Goal: Transaction & Acquisition: Book appointment/travel/reservation

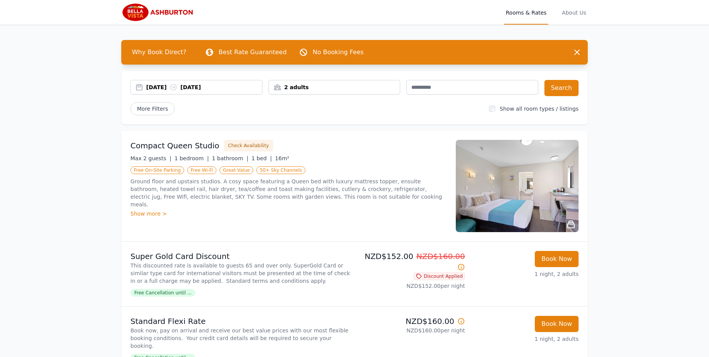
click at [203, 89] on div "[DATE] [DATE]" at bounding box center [204, 87] width 116 height 8
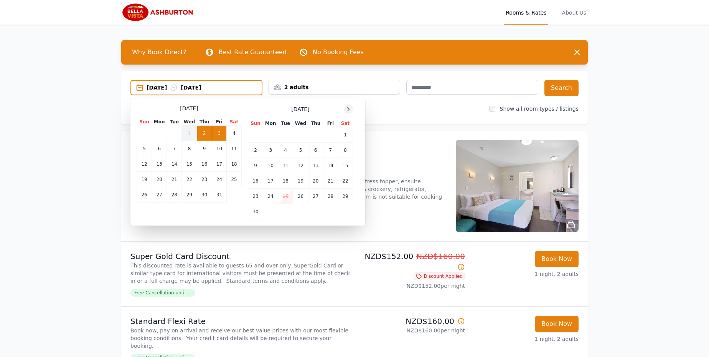
click at [347, 109] on icon at bounding box center [348, 109] width 6 height 6
click at [302, 137] on td "3" at bounding box center [300, 134] width 15 height 15
click at [316, 137] on td "4" at bounding box center [315, 134] width 15 height 15
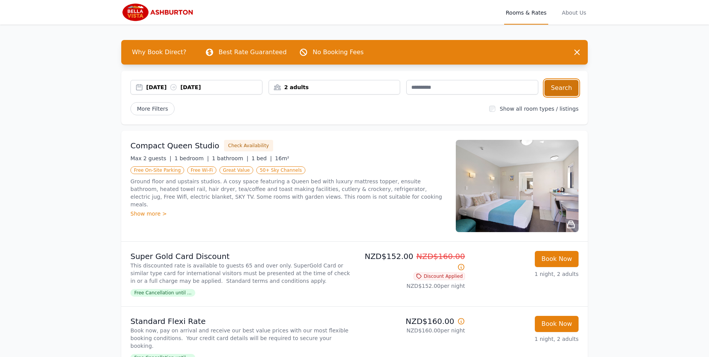
click at [563, 89] on button "Search" at bounding box center [562, 88] width 34 height 16
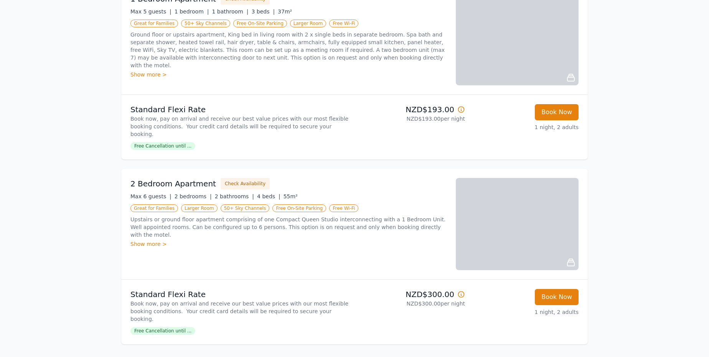
scroll to position [1283, 0]
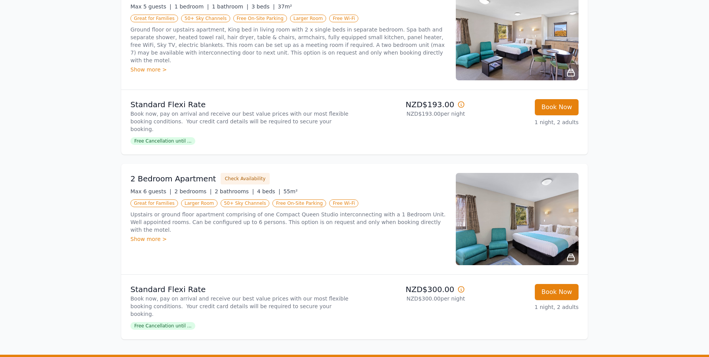
click at [558, 217] on img at bounding box center [517, 219] width 123 height 92
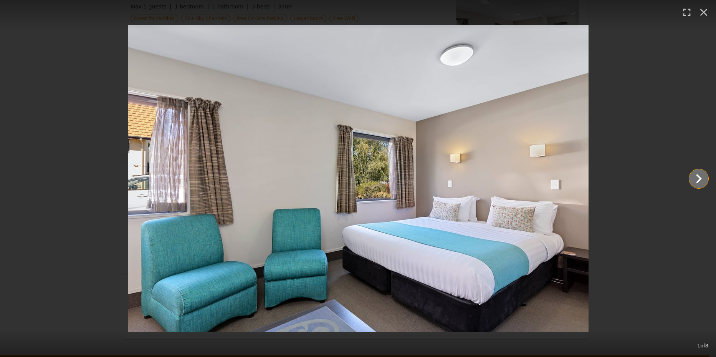
click at [699, 176] on icon "Show slide 2 of 8" at bounding box center [699, 178] width 6 height 9
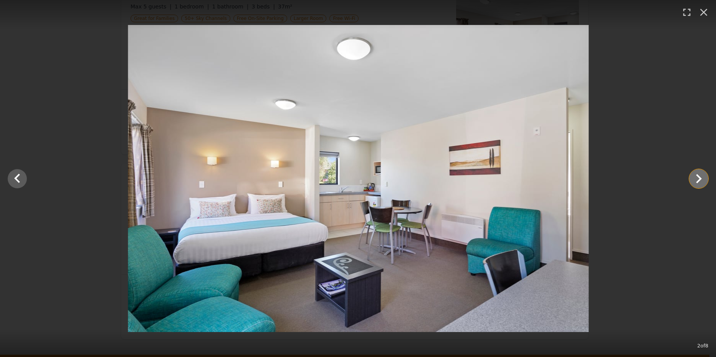
click at [699, 176] on icon "Show slide 3 of 8" at bounding box center [699, 178] width 6 height 9
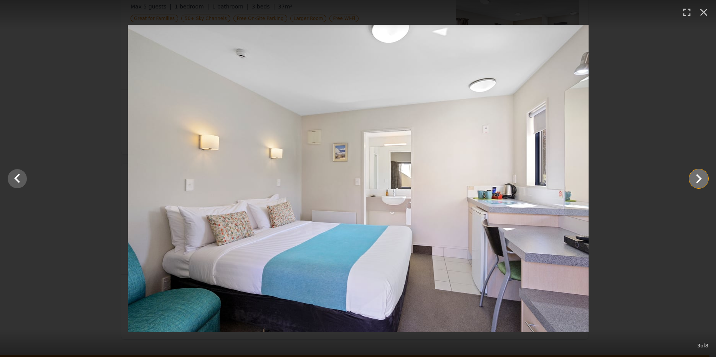
click at [699, 176] on icon "Show slide 4 of 8" at bounding box center [699, 178] width 6 height 9
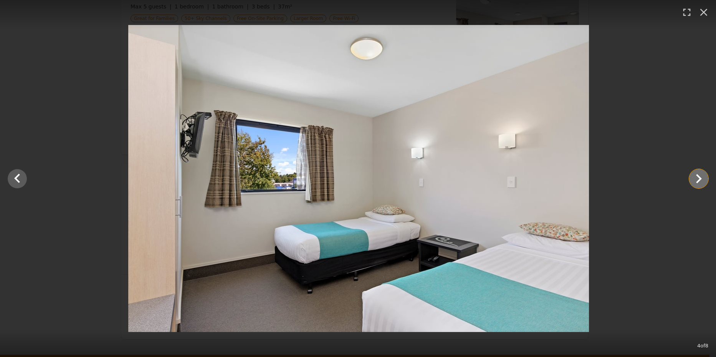
click at [699, 176] on icon "Show slide 5 of 8" at bounding box center [699, 178] width 6 height 9
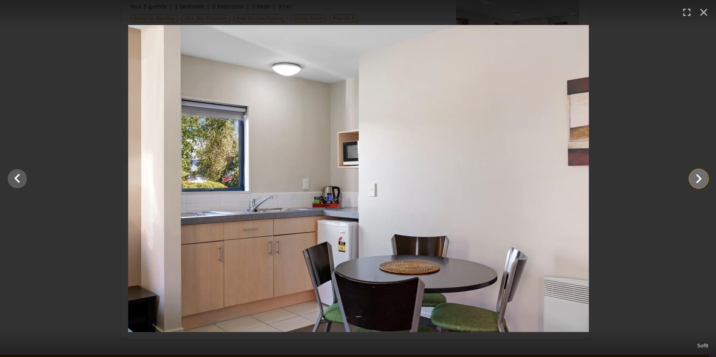
click at [699, 176] on icon "Show slide 6 of 8" at bounding box center [699, 178] width 6 height 9
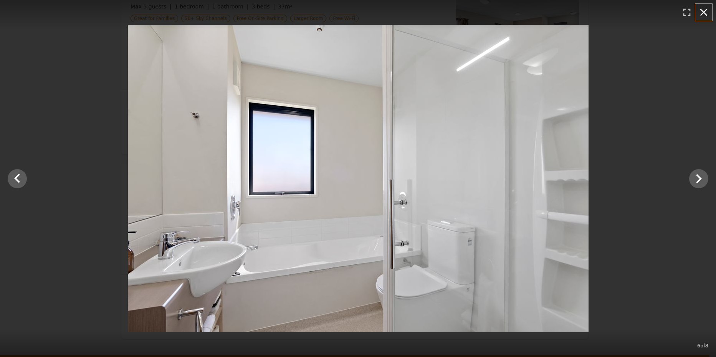
click at [703, 12] on icon "button" at bounding box center [703, 12] width 7 height 7
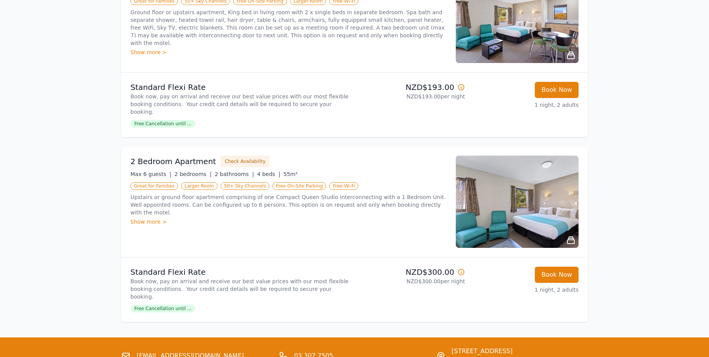
scroll to position [1303, 0]
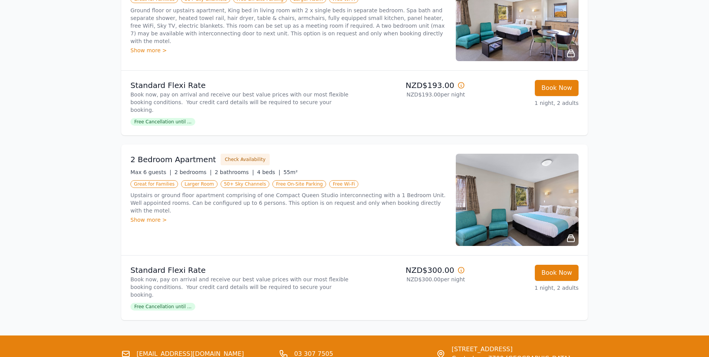
click at [149, 216] on div "Show more >" at bounding box center [288, 220] width 316 height 8
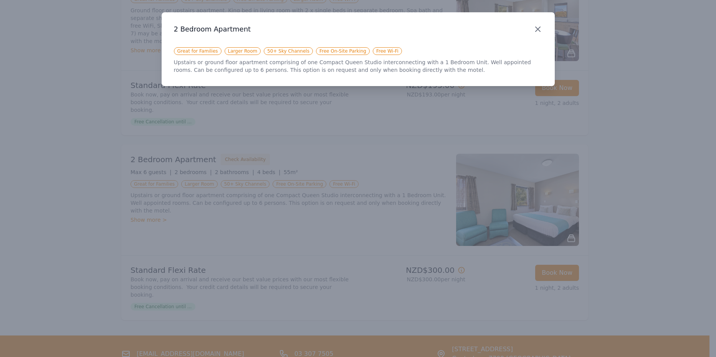
click at [539, 31] on icon "button" at bounding box center [537, 29] width 5 height 5
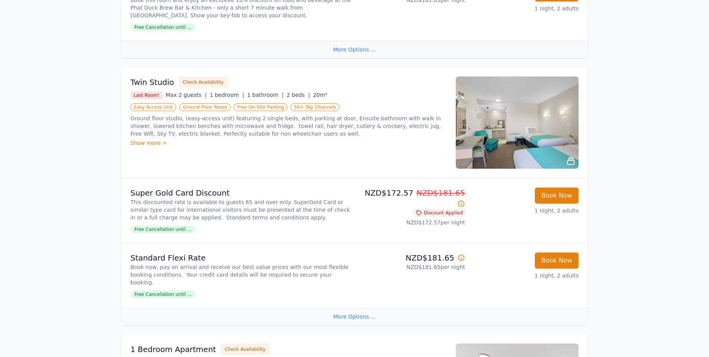
scroll to position [928, 0]
